Goal: Information Seeking & Learning: Learn about a topic

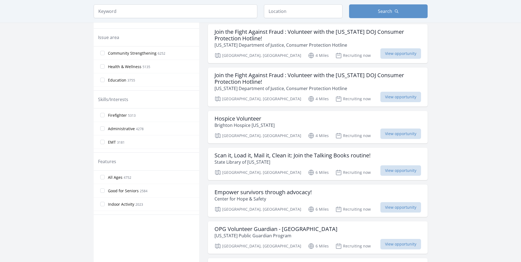
scroll to position [165, 0]
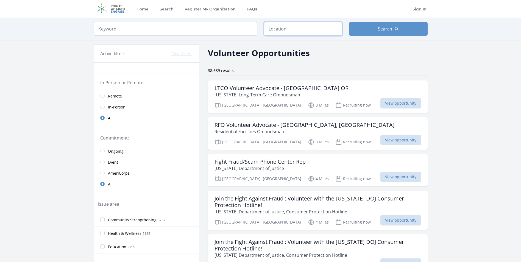
click at [291, 30] on input "text" at bounding box center [303, 29] width 79 height 14
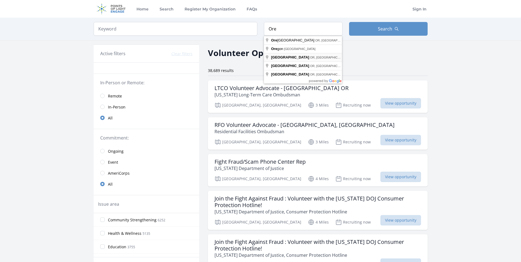
type input "[GEOGRAPHIC_DATA], [GEOGRAPHIC_DATA], [GEOGRAPHIC_DATA]"
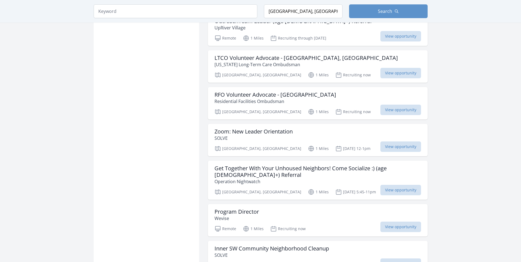
scroll to position [549, 0]
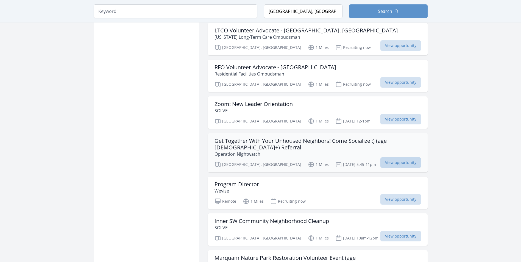
click at [403, 157] on span "View opportunity" at bounding box center [400, 162] width 41 height 10
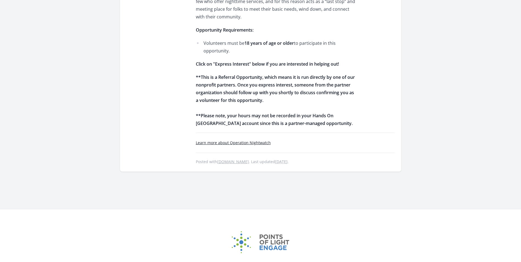
scroll to position [330, 0]
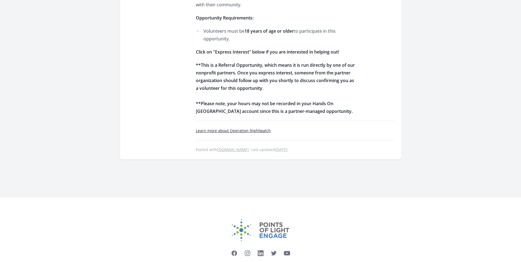
click at [233, 147] on link "handsonconnect.org" at bounding box center [233, 149] width 32 height 5
